Goal: Information Seeking & Learning: Find specific fact

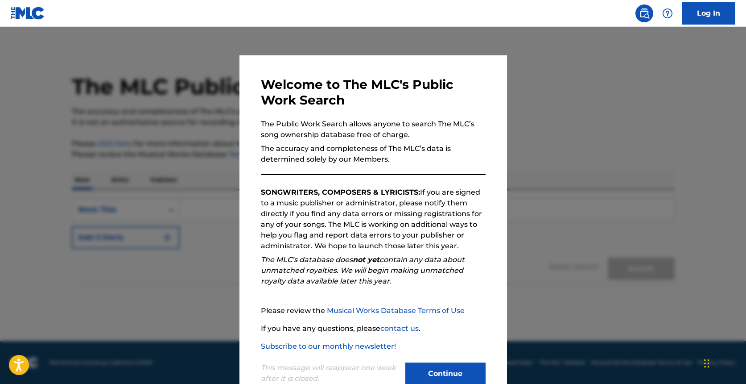
scroll to position [25, 0]
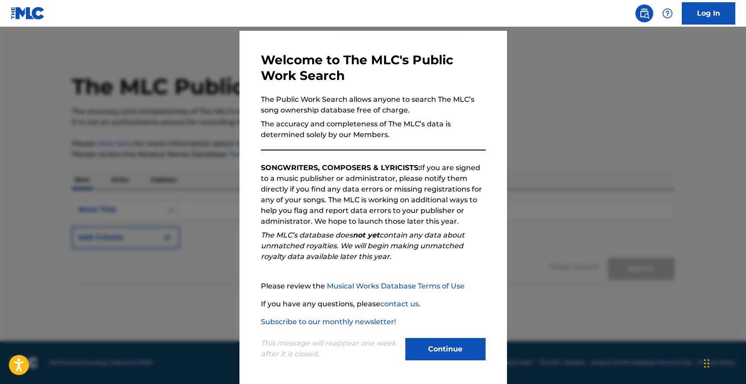
click at [456, 343] on button "Continue" at bounding box center [446, 349] width 80 height 22
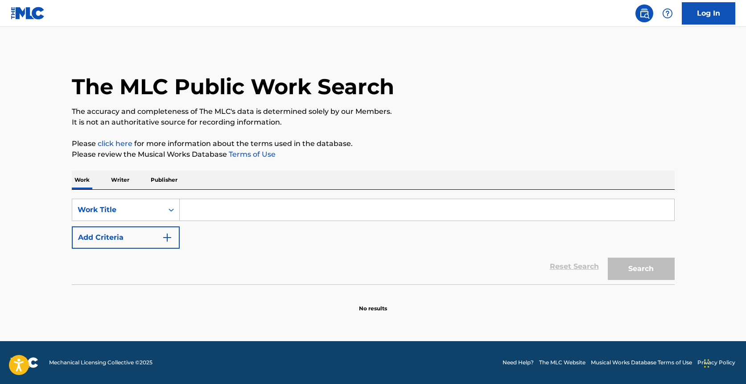
click at [123, 185] on p "Writer" at bounding box center [120, 179] width 24 height 19
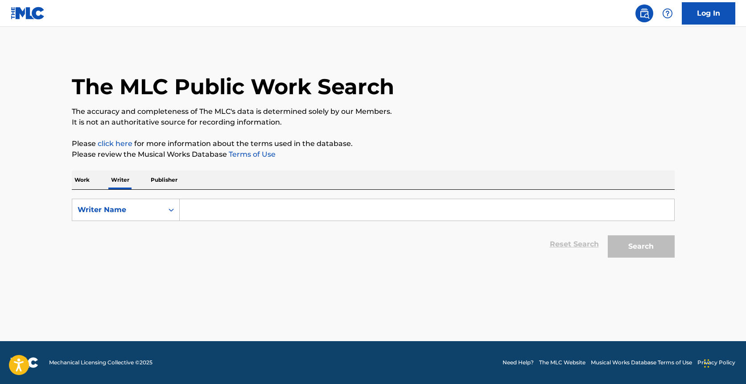
click at [208, 211] on input "Search Form" at bounding box center [427, 209] width 495 height 21
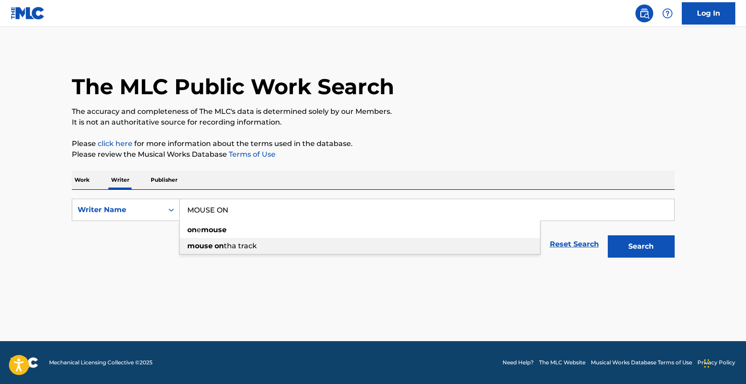
click at [208, 253] on div "mouse on tha track" at bounding box center [360, 246] width 361 height 16
type input "mouse on tha track"
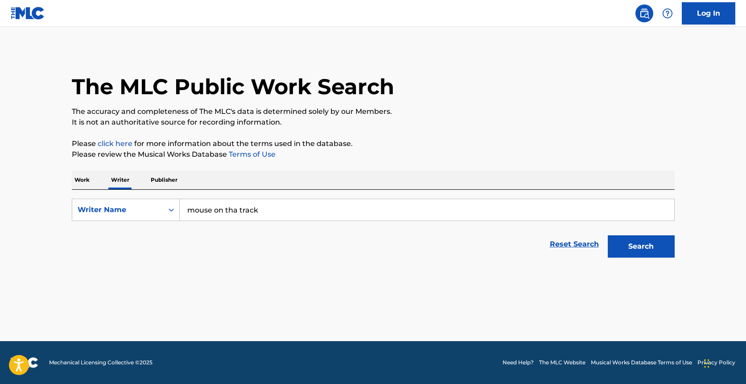
click at [648, 248] on button "Search" at bounding box center [641, 246] width 67 height 22
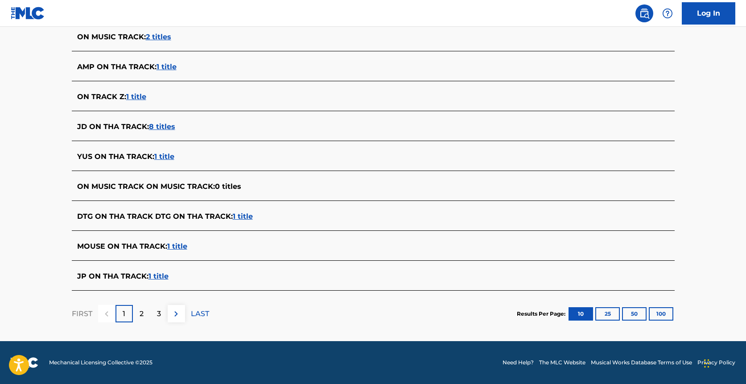
scroll to position [285, 0]
click at [175, 247] on span "1 title" at bounding box center [177, 246] width 20 height 8
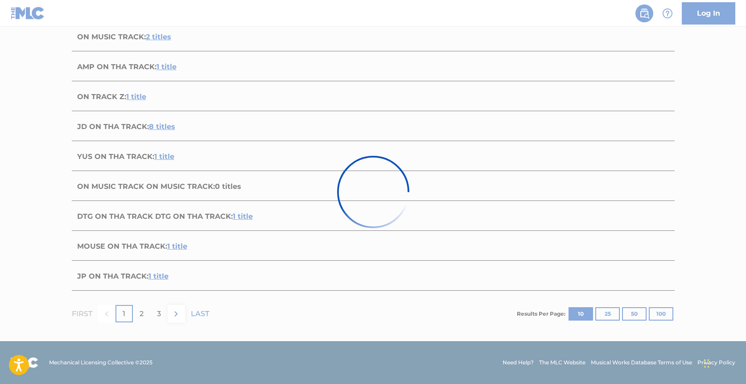
scroll to position [74, 0]
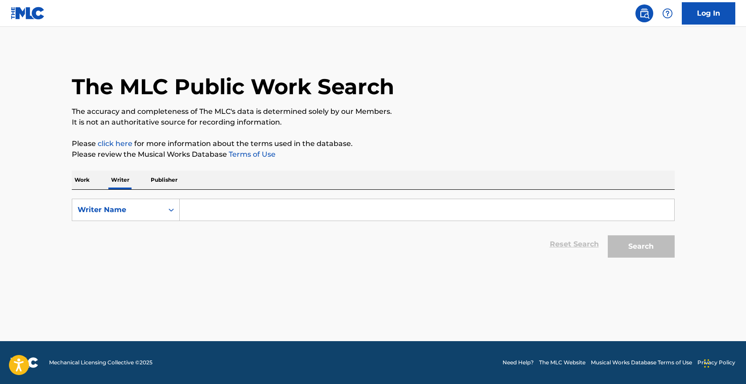
click at [202, 205] on input "Search Form" at bounding box center [427, 209] width 495 height 21
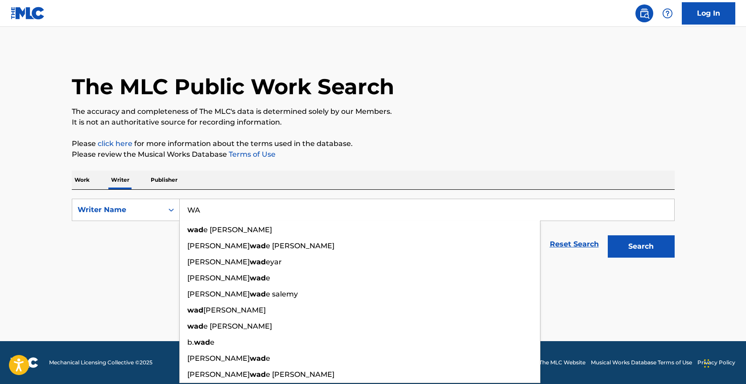
type input "W"
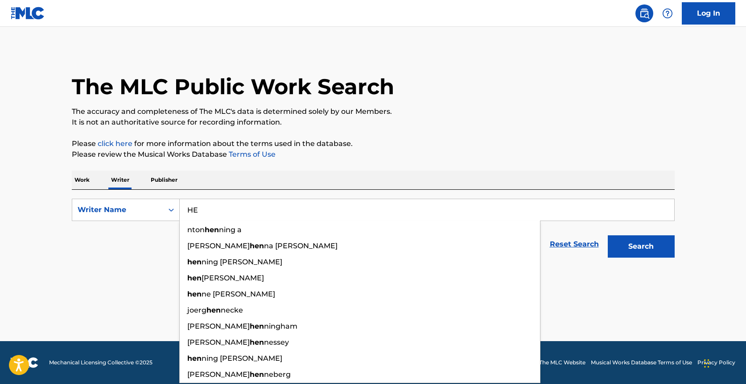
type input "H"
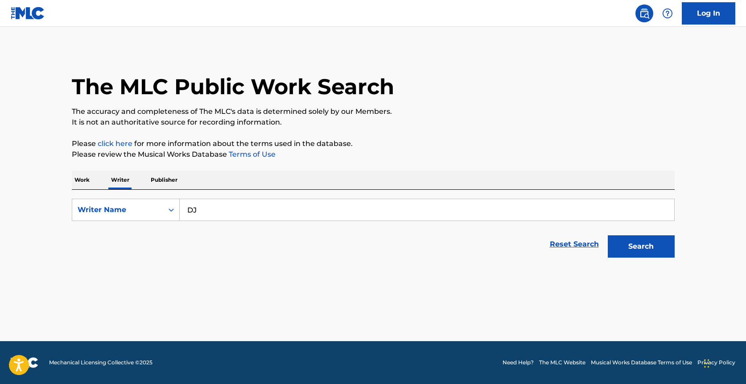
type input "D"
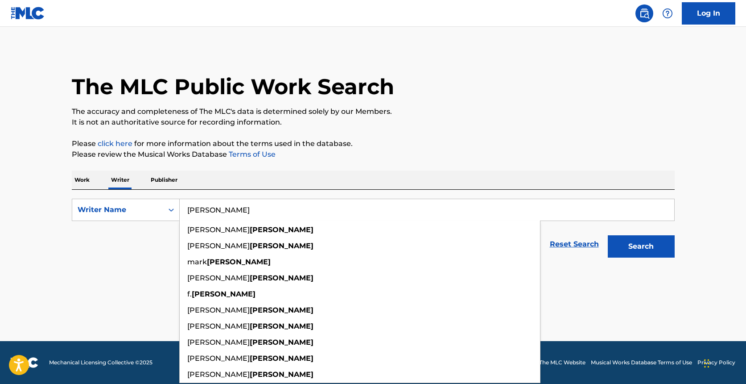
type input "[PERSON_NAME]"
click at [641, 246] on button "Search" at bounding box center [641, 246] width 67 height 22
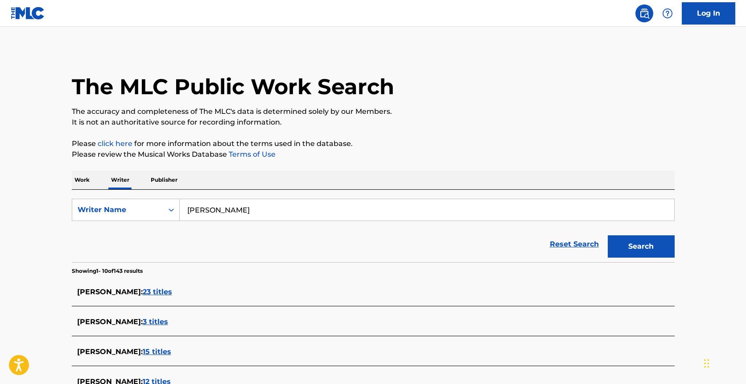
click at [242, 215] on input "[PERSON_NAME]" at bounding box center [427, 209] width 495 height 21
click at [153, 178] on p "Publisher" at bounding box center [164, 179] width 32 height 19
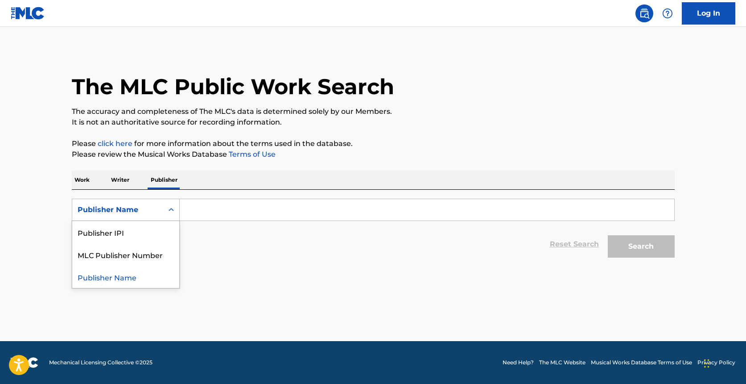
click at [173, 210] on icon "Search Form" at bounding box center [171, 209] width 5 height 3
click at [203, 206] on input "Search Form" at bounding box center [427, 209] width 495 height 21
click at [95, 178] on div "Work Writer Publisher" at bounding box center [373, 179] width 603 height 19
click at [130, 178] on p "Writer" at bounding box center [120, 179] width 24 height 19
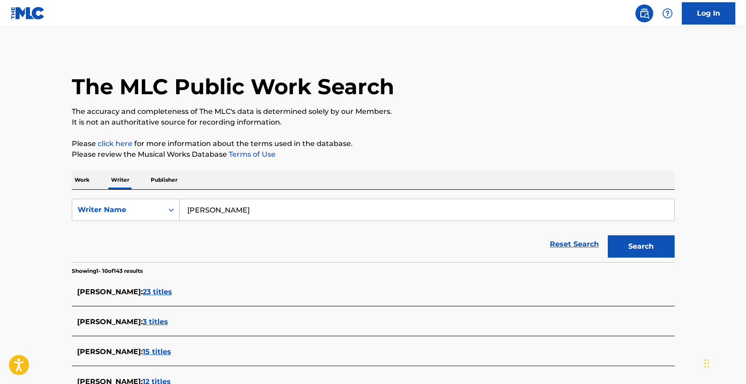
click at [84, 180] on p "Work" at bounding box center [82, 179] width 21 height 19
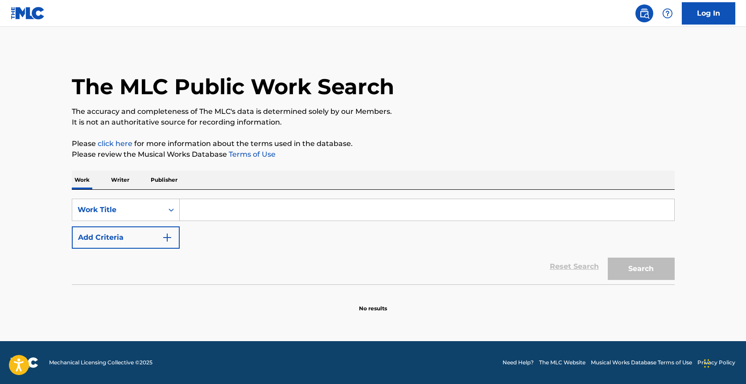
click at [110, 182] on p "Writer" at bounding box center [120, 179] width 24 height 19
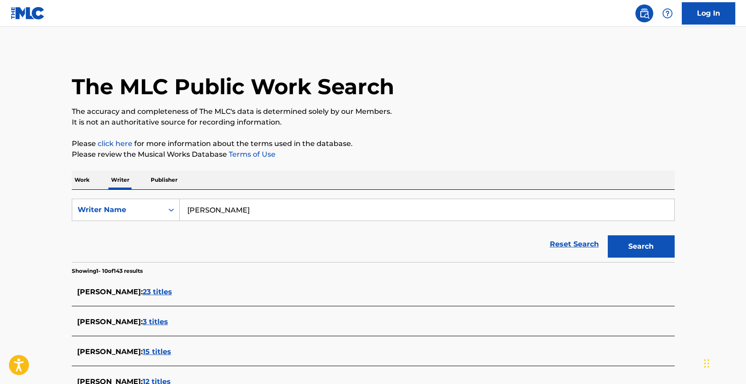
click at [216, 207] on input "[PERSON_NAME]" at bounding box center [427, 209] width 495 height 21
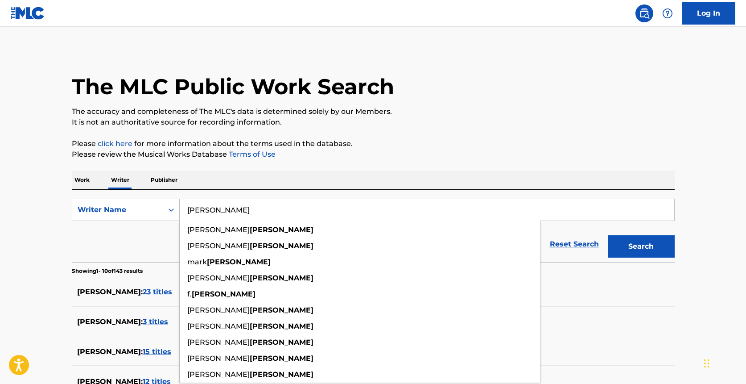
click at [216, 207] on input "[PERSON_NAME]" at bounding box center [427, 209] width 495 height 21
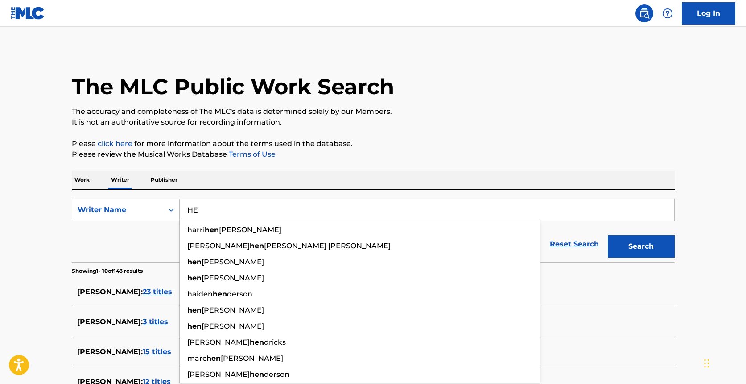
type input "H"
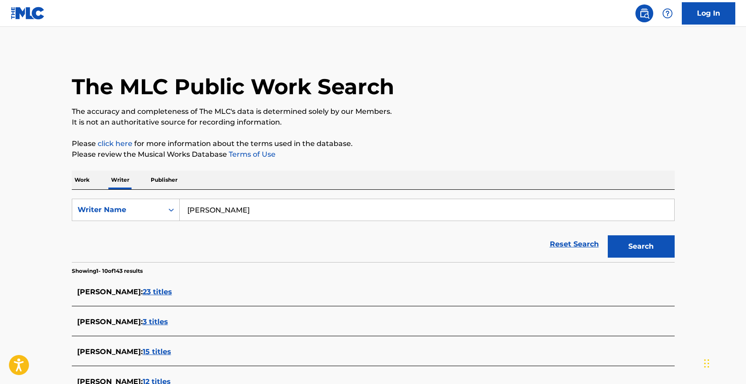
click at [641, 246] on button "Search" at bounding box center [641, 246] width 67 height 22
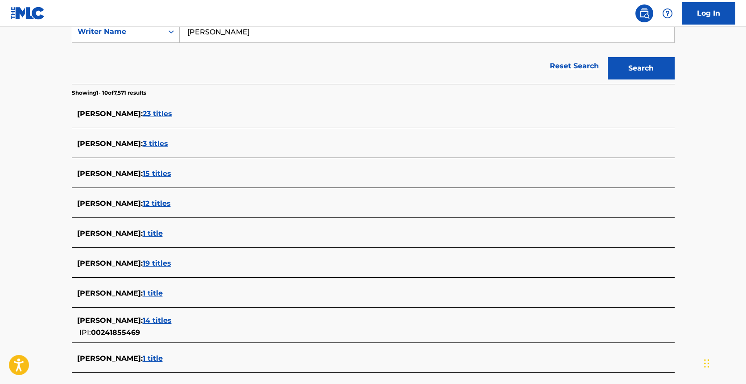
scroll to position [3, 0]
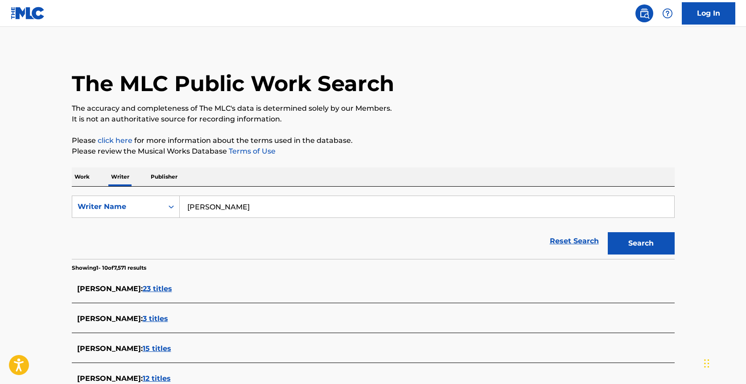
click at [226, 205] on input "[PERSON_NAME]" at bounding box center [427, 206] width 495 height 21
click at [220, 220] on div "mouse on tha t rack" at bounding box center [360, 227] width 361 height 16
type input "mouse on tha track"
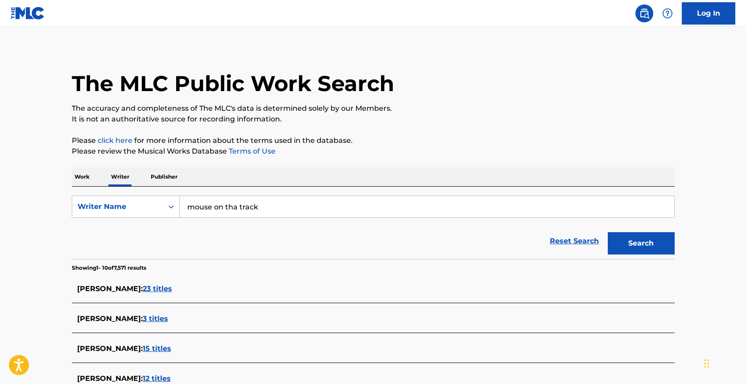
click at [617, 241] on button "Search" at bounding box center [641, 243] width 67 height 22
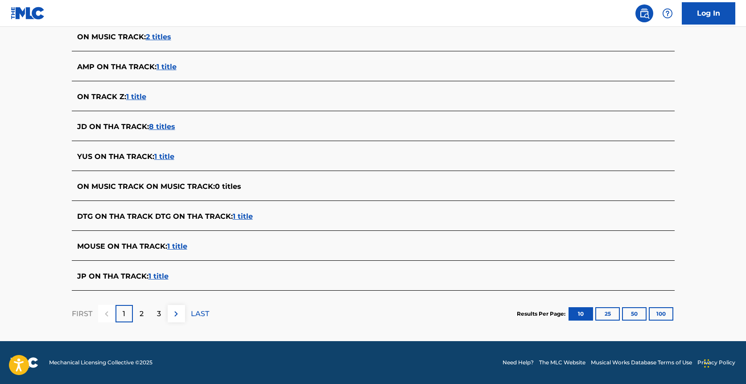
scroll to position [285, 0]
click at [142, 313] on p "2" at bounding box center [142, 313] width 4 height 11
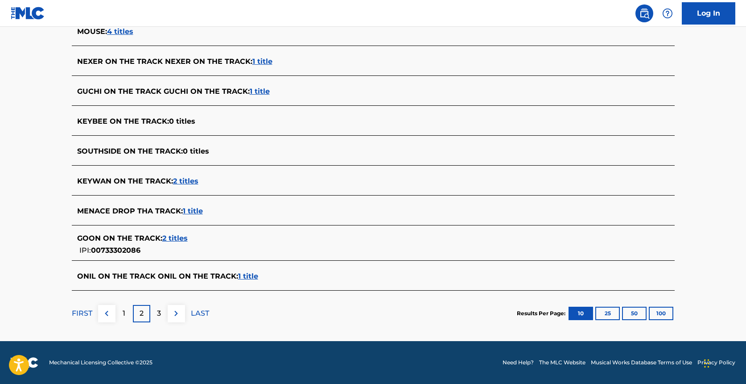
scroll to position [290, 0]
click at [158, 317] on p "3" at bounding box center [159, 313] width 4 height 11
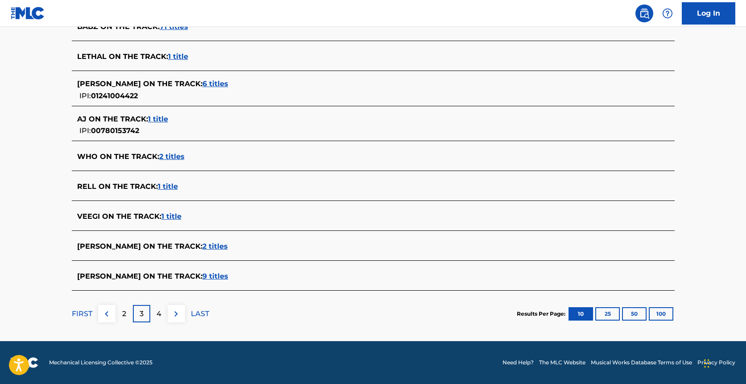
scroll to position [295, 0]
click at [158, 311] on p "4" at bounding box center [159, 313] width 5 height 11
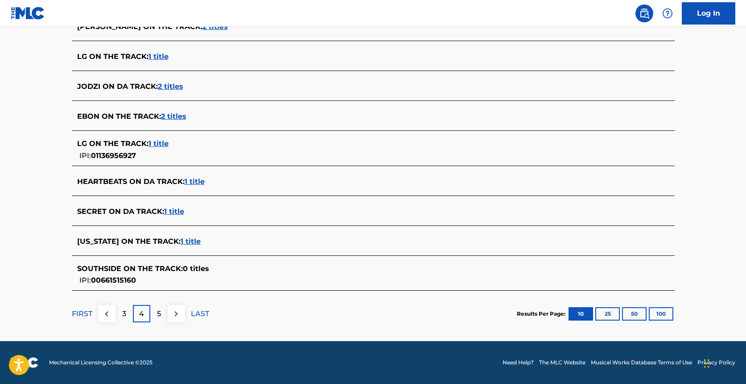
click at [82, 316] on p "FIRST" at bounding box center [82, 313] width 21 height 11
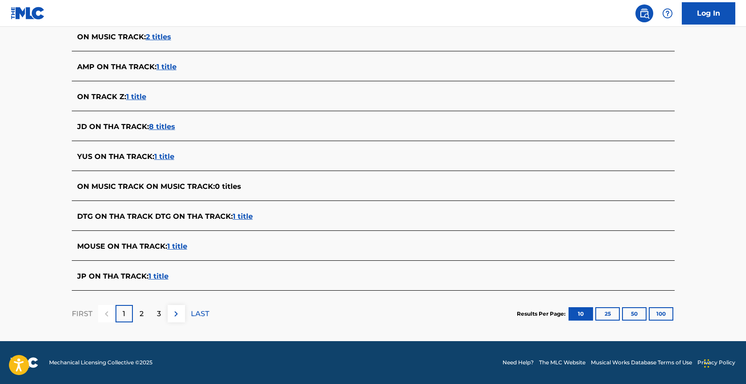
scroll to position [285, 0]
click at [178, 248] on span "1 title" at bounding box center [177, 246] width 20 height 8
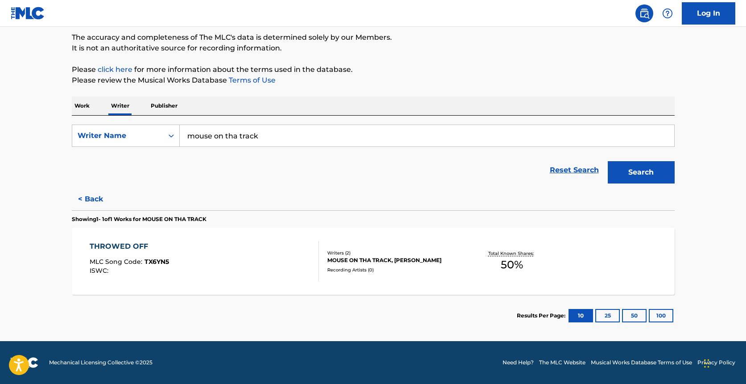
scroll to position [74, 0]
click at [162, 109] on p "Publisher" at bounding box center [164, 105] width 32 height 19
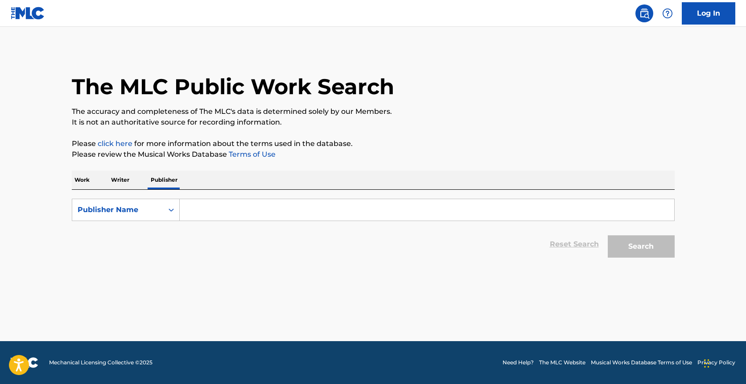
click at [208, 210] on input "Search Form" at bounding box center [427, 209] width 495 height 21
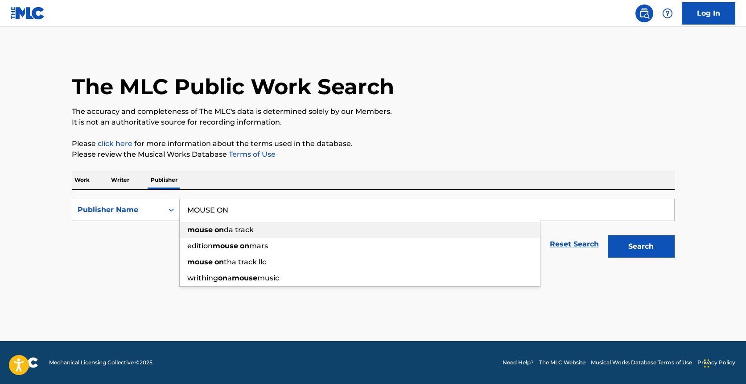
click at [209, 229] on strong "mouse" at bounding box center [199, 229] width 25 height 8
type input "mouse on da track"
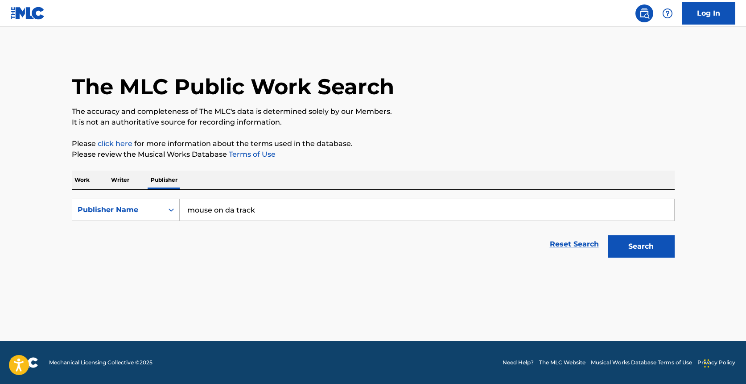
click at [664, 256] on button "Search" at bounding box center [641, 246] width 67 height 22
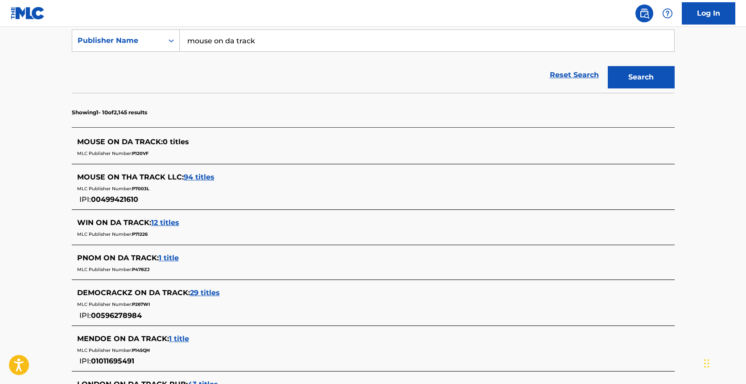
scroll to position [174, 0]
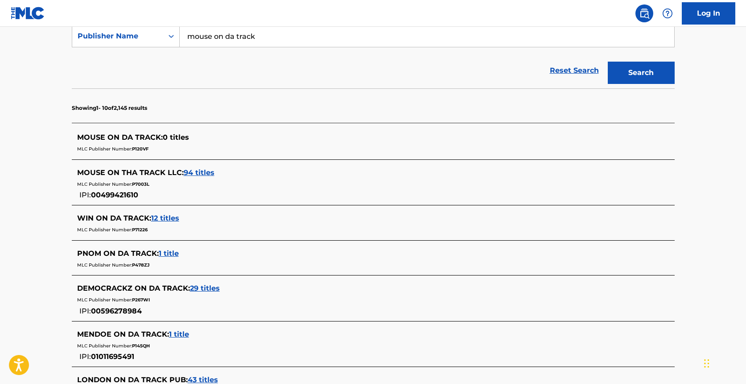
click at [202, 175] on span "94 titles" at bounding box center [199, 172] width 31 height 8
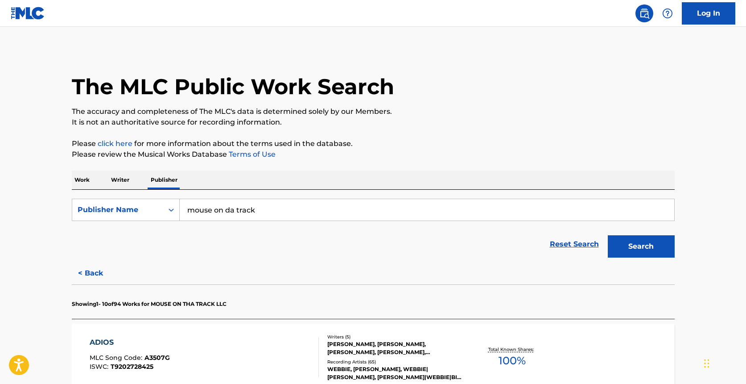
scroll to position [0, 0]
click at [129, 144] on link "click here" at bounding box center [115, 143] width 35 height 8
click at [129, 175] on p "Writer" at bounding box center [120, 179] width 24 height 19
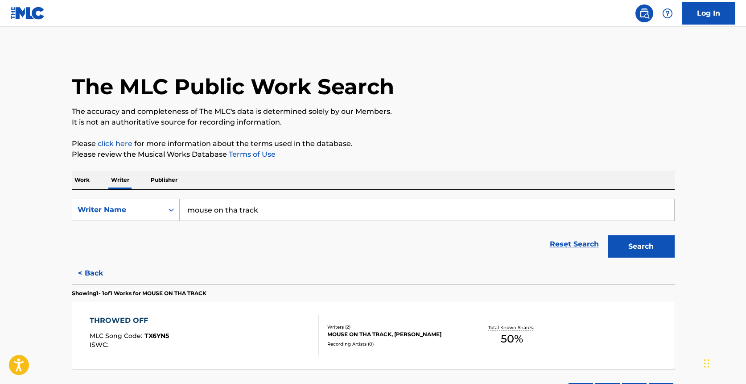
click at [633, 250] on button "Search" at bounding box center [641, 246] width 67 height 22
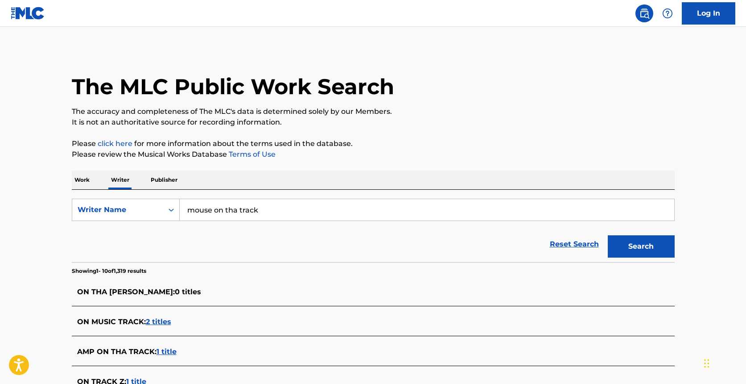
click at [168, 178] on p "Publisher" at bounding box center [164, 179] width 32 height 19
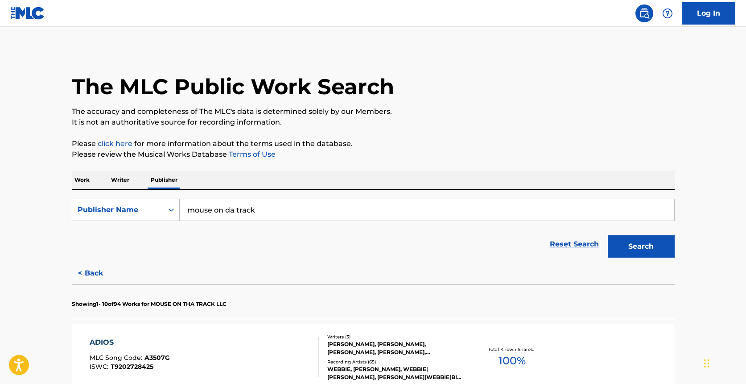
click at [624, 248] on button "Search" at bounding box center [641, 246] width 67 height 22
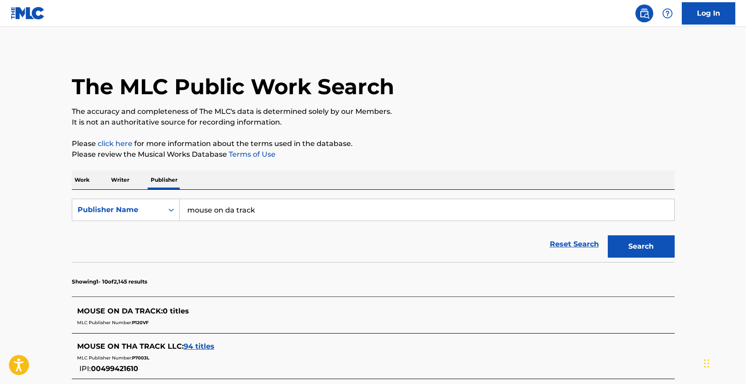
click at [233, 211] on input "mouse on da track" at bounding box center [427, 209] width 495 height 21
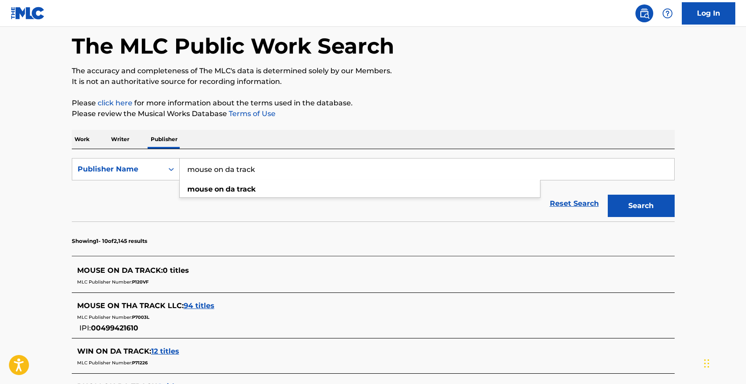
click at [199, 306] on span "94 titles" at bounding box center [199, 305] width 31 height 8
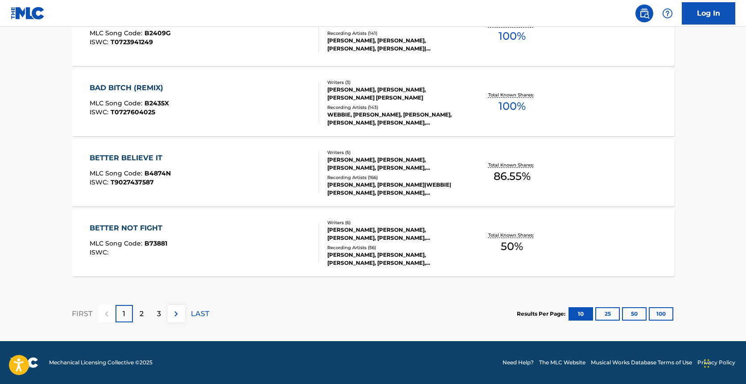
scroll to position [745, 0]
click at [655, 315] on button "100" at bounding box center [661, 313] width 25 height 13
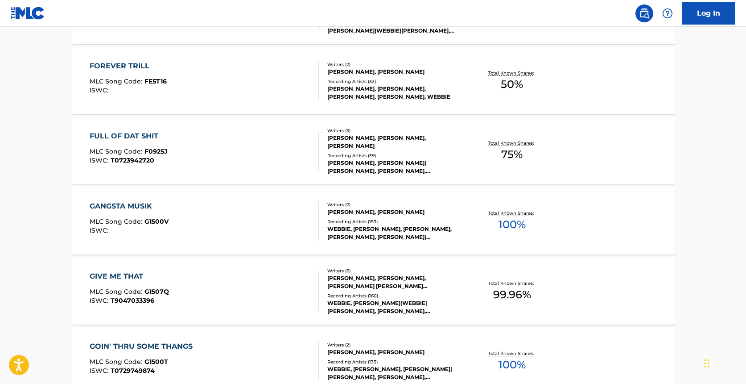
scroll to position [1817, 0]
click at [118, 134] on div "FULL OF DAT SHIT" at bounding box center [129, 136] width 78 height 11
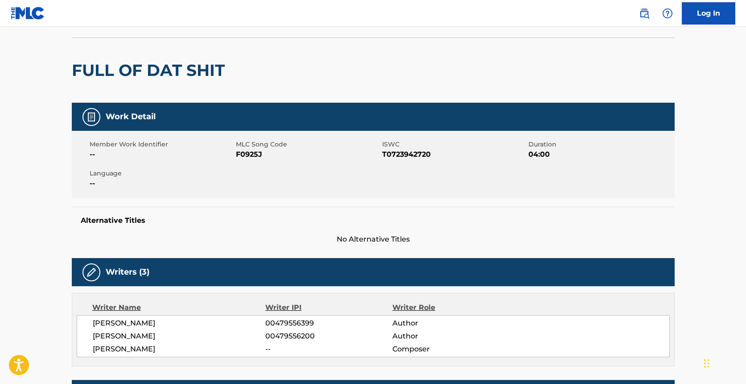
scroll to position [55, 0]
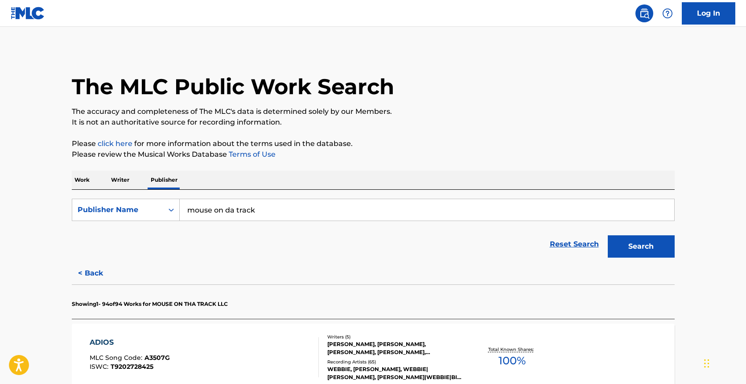
drag, startPoint x: 640, startPoint y: 242, endPoint x: 514, endPoint y: 178, distance: 141.1
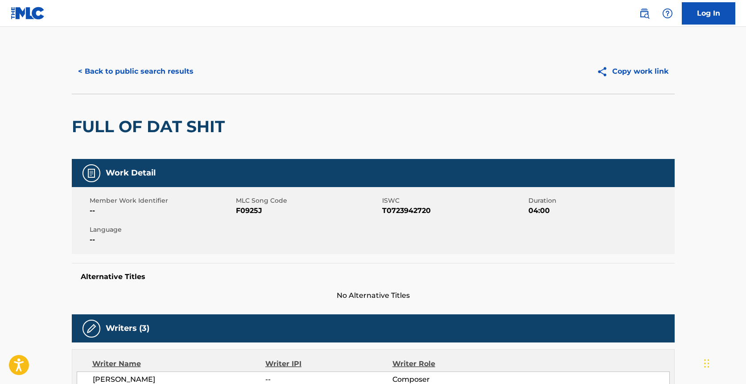
scroll to position [4, 0]
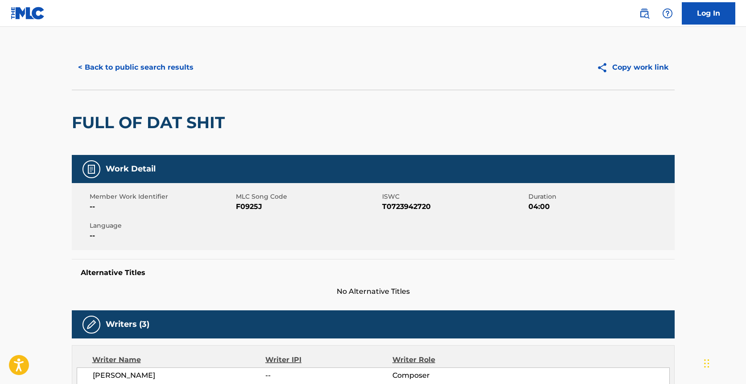
click at [177, 70] on button "< Back to public search results" at bounding box center [136, 67] width 128 height 22
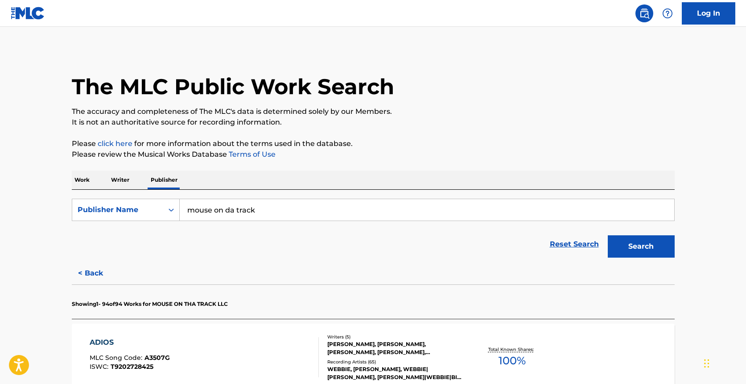
click at [234, 207] on input "mouse on da track" at bounding box center [427, 209] width 495 height 21
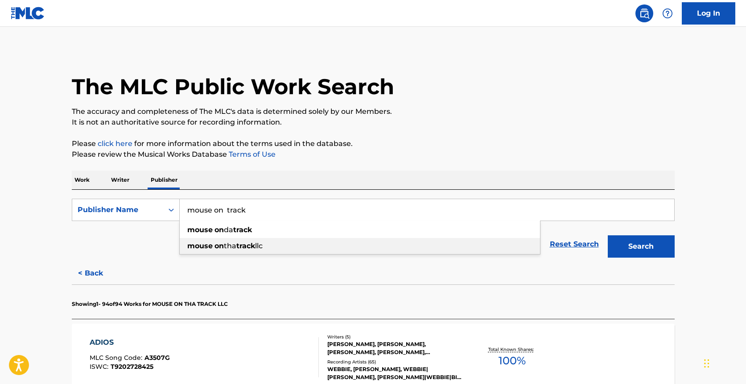
click at [235, 246] on span "tha" at bounding box center [230, 245] width 12 height 8
type input "mouse on tha track llc"
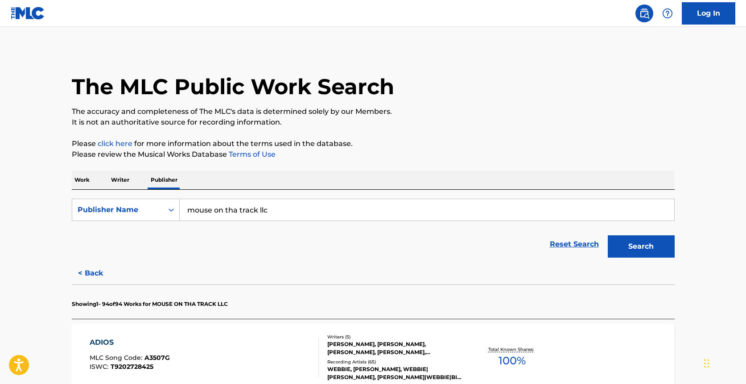
click at [653, 243] on button "Search" at bounding box center [641, 246] width 67 height 22
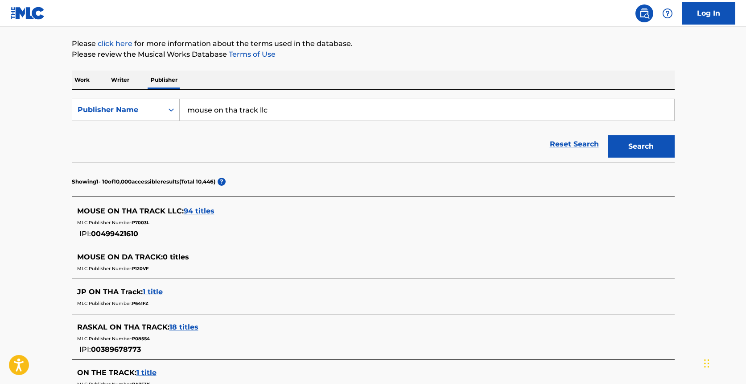
scroll to position [126, 0]
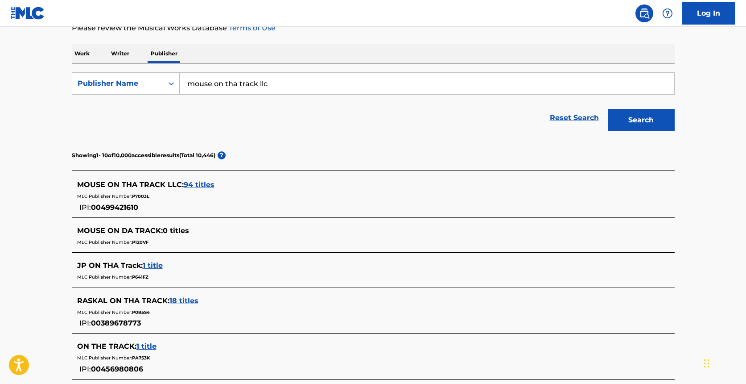
click at [201, 179] on div "MOUSE ON THA TRACK LLC : 94 titles" at bounding box center [361, 184] width 569 height 11
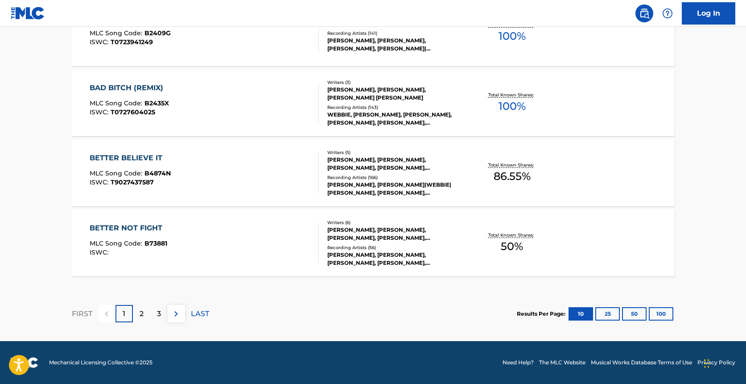
scroll to position [745, 0]
click at [665, 319] on button "100" at bounding box center [661, 313] width 25 height 13
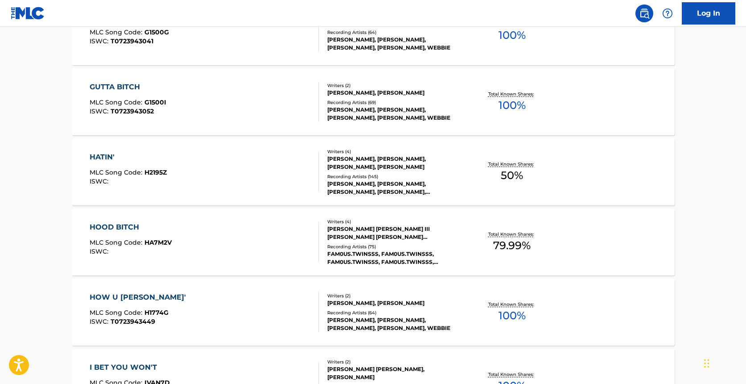
scroll to position [2357, 0]
click at [102, 159] on div "HATIN'" at bounding box center [128, 156] width 77 height 11
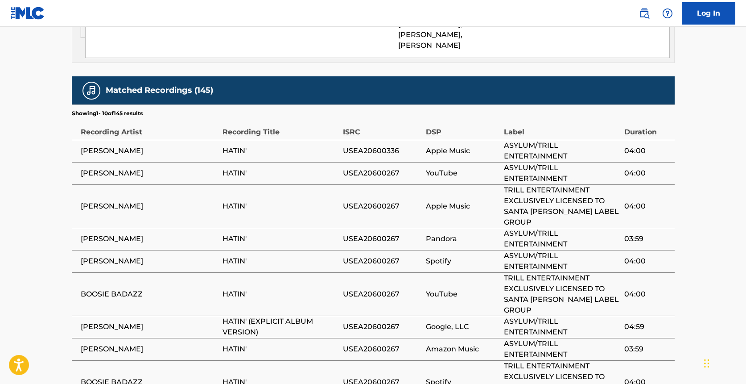
scroll to position [719, 0]
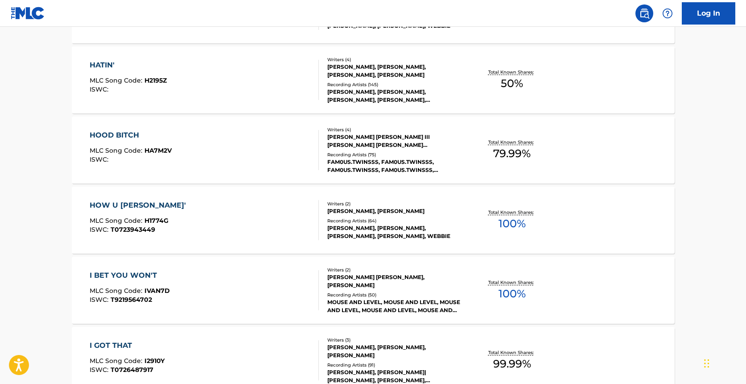
scroll to position [2447, 0]
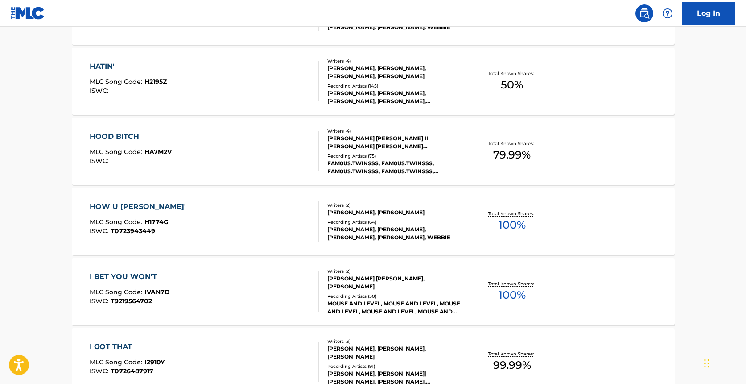
click at [150, 276] on div "I BET YOU WON'T" at bounding box center [130, 276] width 80 height 11
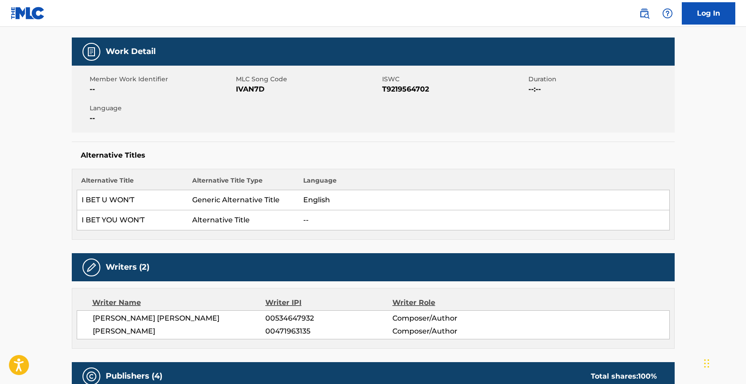
scroll to position [119, 0]
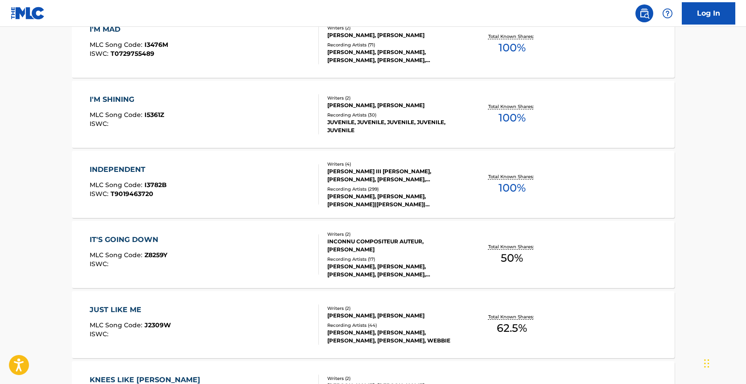
scroll to position [2837, 0]
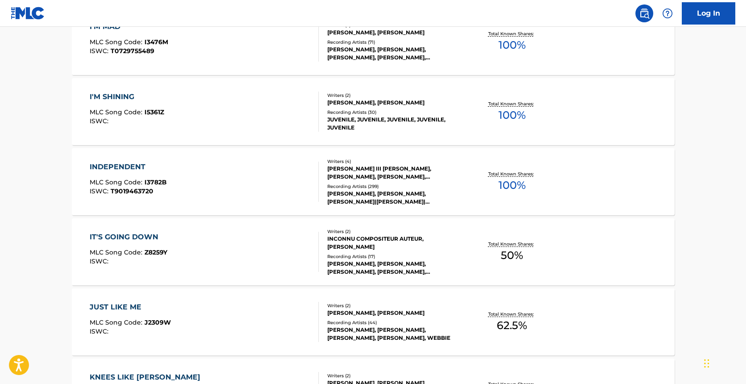
click at [145, 238] on div "IT'S GOING DOWN" at bounding box center [129, 237] width 78 height 11
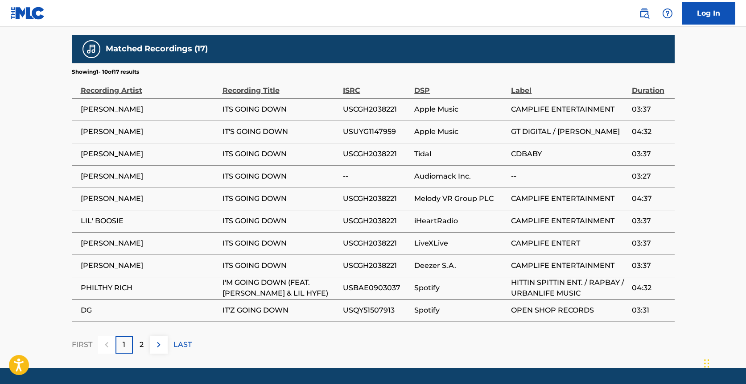
scroll to position [624, 0]
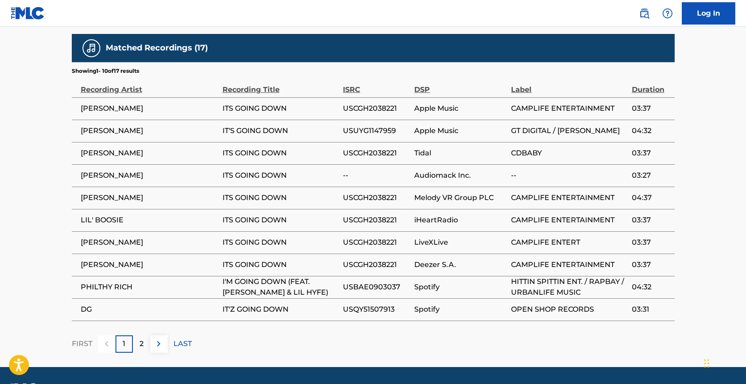
click at [141, 344] on p "2" at bounding box center [142, 343] width 4 height 11
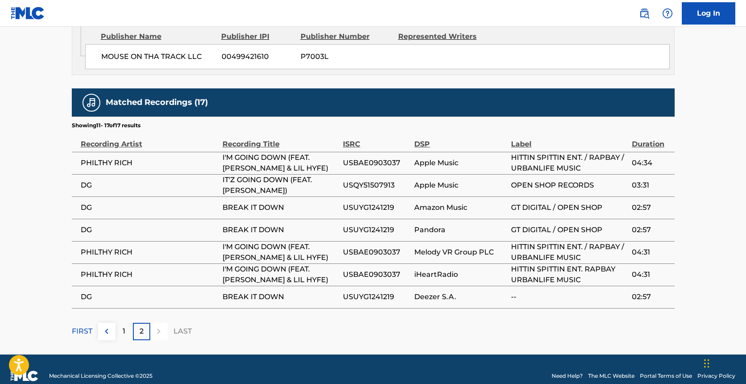
scroll to position [569, 0]
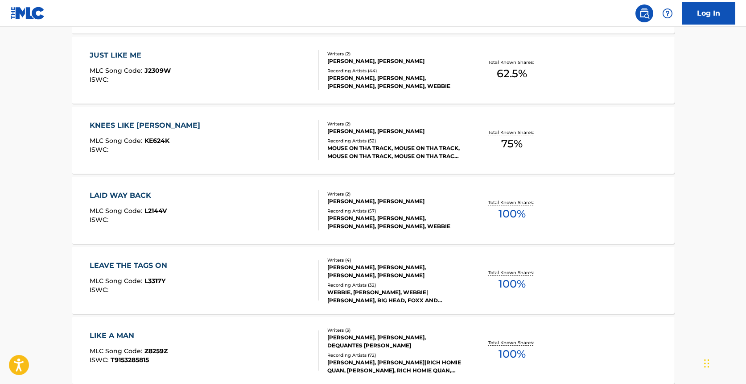
scroll to position [3092, 0]
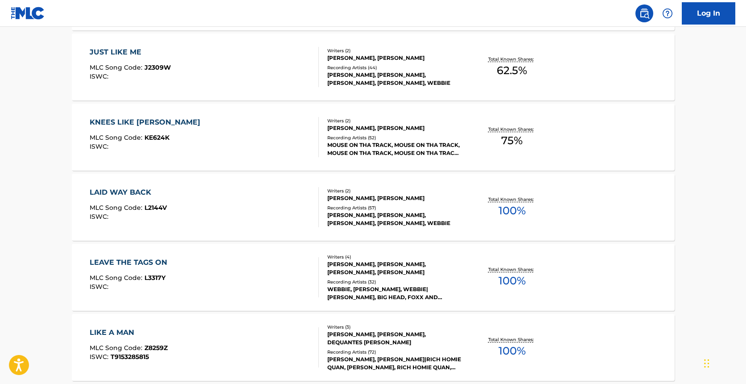
click at [136, 123] on div "KNEES LIKE [PERSON_NAME]" at bounding box center [147, 122] width 115 height 11
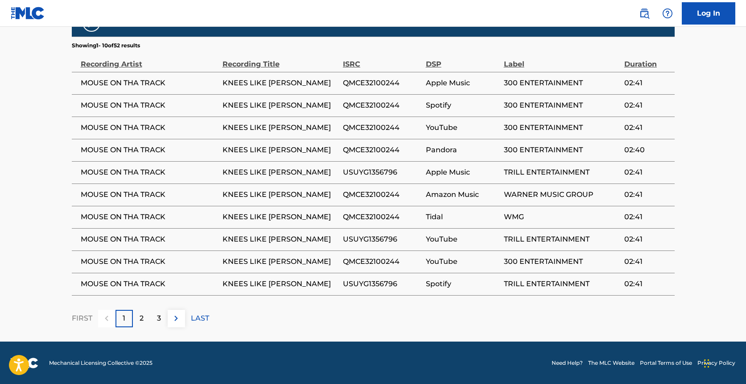
scroll to position [700, 0]
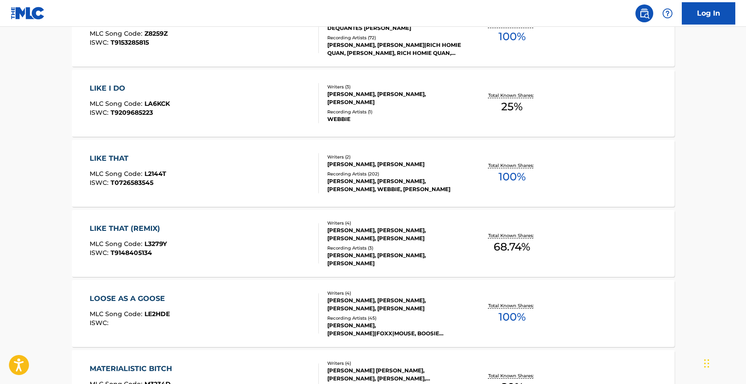
scroll to position [3407, 0]
click at [198, 107] on div "LIKE I DO MLC Song Code : LA6KCK ISWC : T9209685223" at bounding box center [204, 103] width 229 height 40
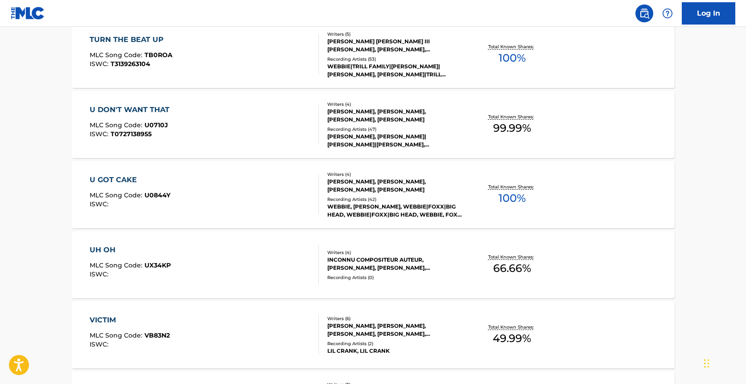
scroll to position [5911, 0]
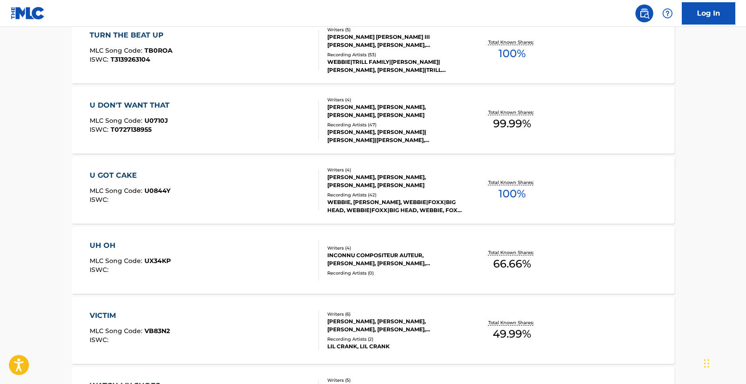
click at [270, 261] on div "UH OH MLC Song Code : UX34KP ISWC :" at bounding box center [204, 260] width 229 height 40
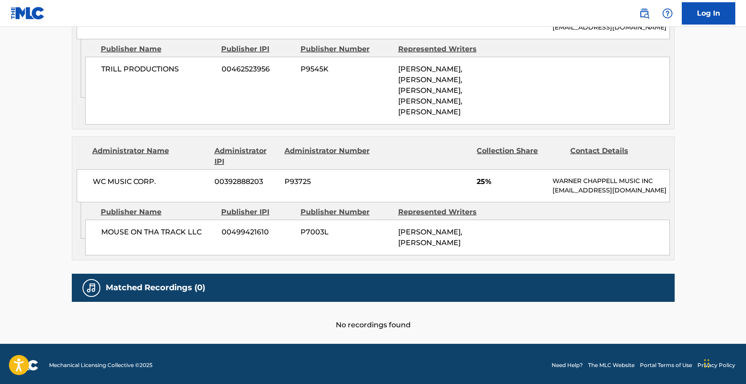
scroll to position [641, 0]
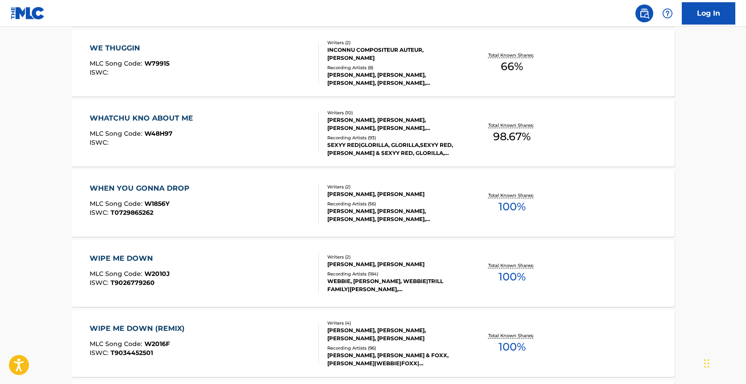
scroll to position [6320, 0]
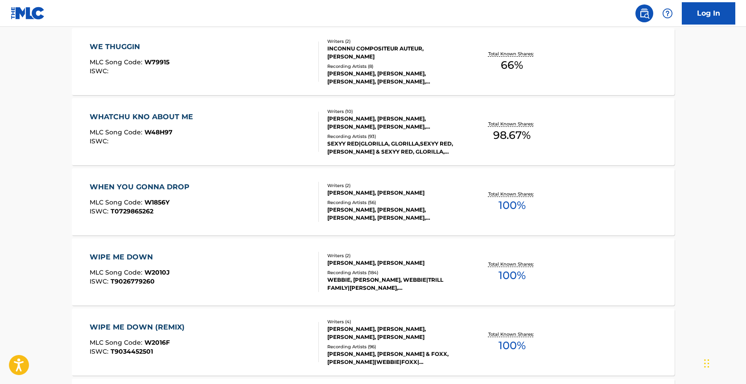
click at [165, 119] on div "WHATCHU KNO ABOUT ME" at bounding box center [144, 117] width 108 height 11
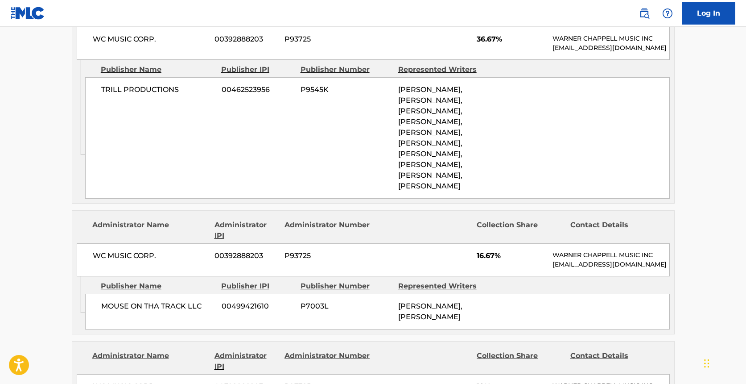
scroll to position [894, 0]
